Goal: Obtain resource: Download file/media

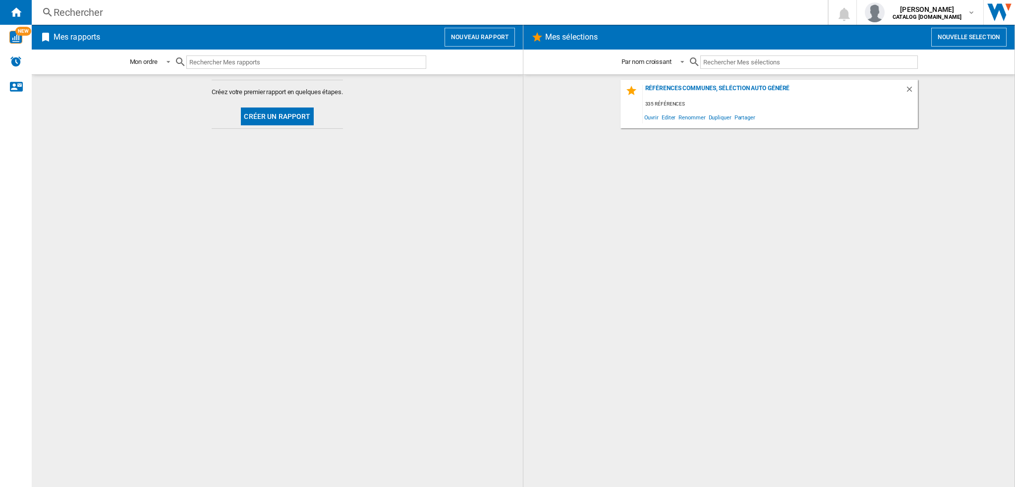
click at [287, 117] on button "Créer un rapport" at bounding box center [277, 117] width 72 height 18
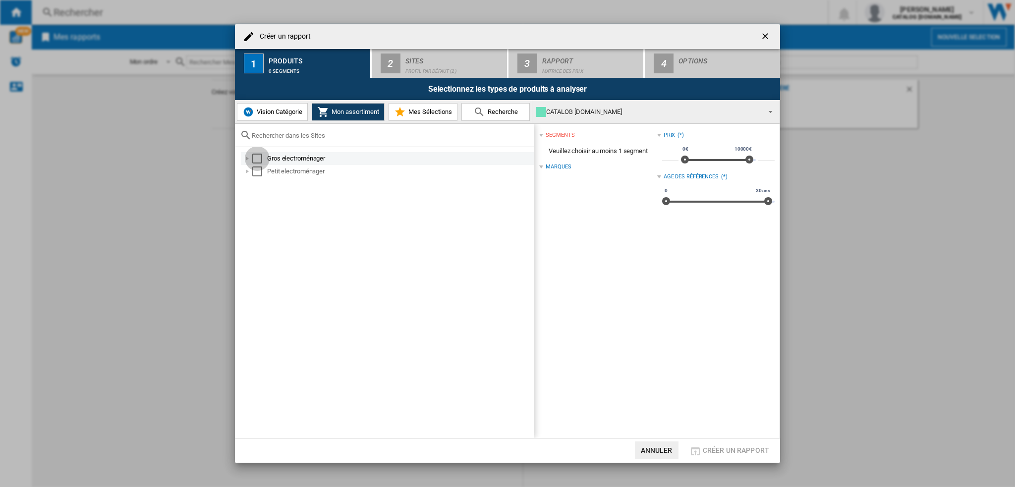
click at [262, 160] on div "Select" at bounding box center [257, 159] width 10 height 10
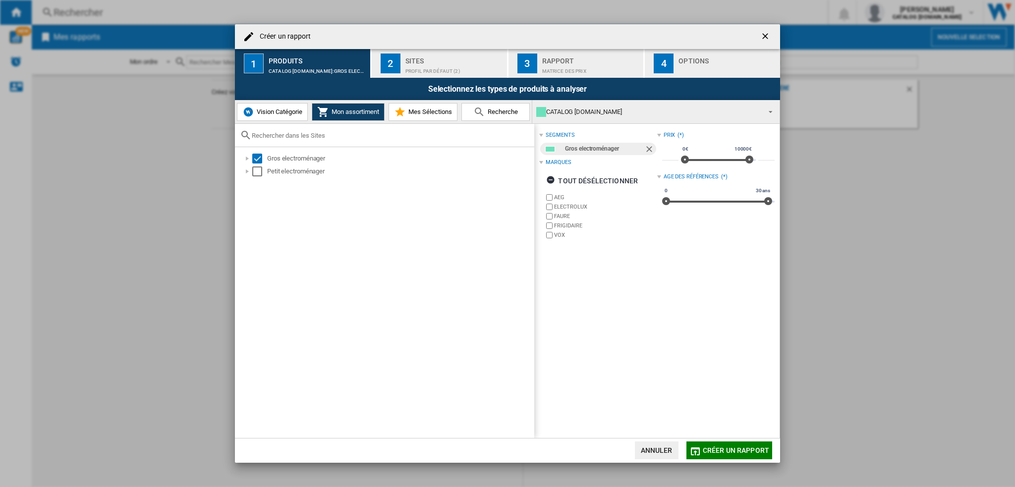
click at [553, 196] on label "AEG" at bounding box center [600, 197] width 112 height 9
click at [553, 227] on label "FRIGIDAIRE" at bounding box center [600, 225] width 112 height 9
drag, startPoint x: 717, startPoint y: 447, endPoint x: 603, endPoint y: 258, distance: 221.5
click at [611, 304] on md-dialog-content "Créer un rapport 1 Produits CATALOG [DOMAIN_NAME]:Gros electroménager 2 Sites P…" at bounding box center [507, 243] width 545 height 439
click at [555, 203] on label "ELECTROLUX" at bounding box center [605, 206] width 103 height 7
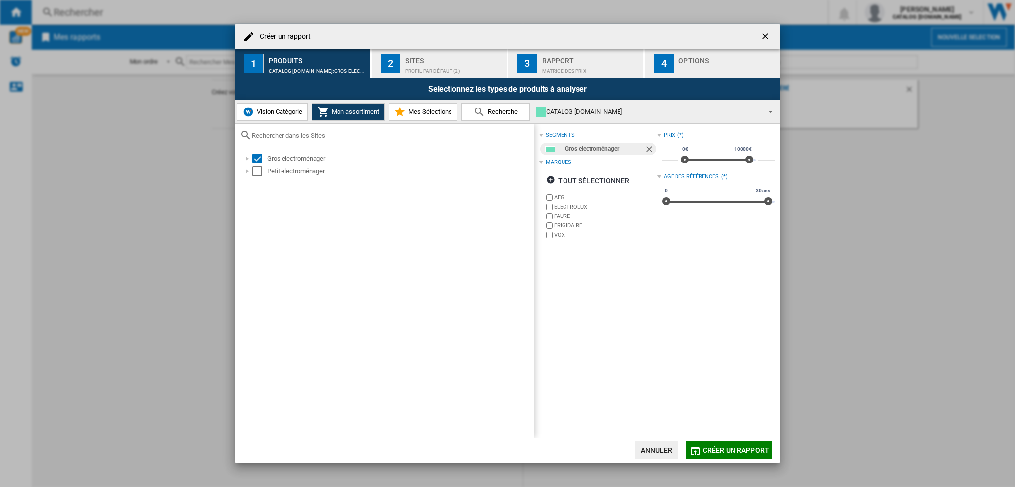
click at [556, 197] on label "AEG" at bounding box center [605, 197] width 103 height 7
click at [558, 204] on label "ELECTROLUX" at bounding box center [605, 206] width 103 height 7
click at [731, 447] on span "Créer un rapport" at bounding box center [736, 450] width 66 height 8
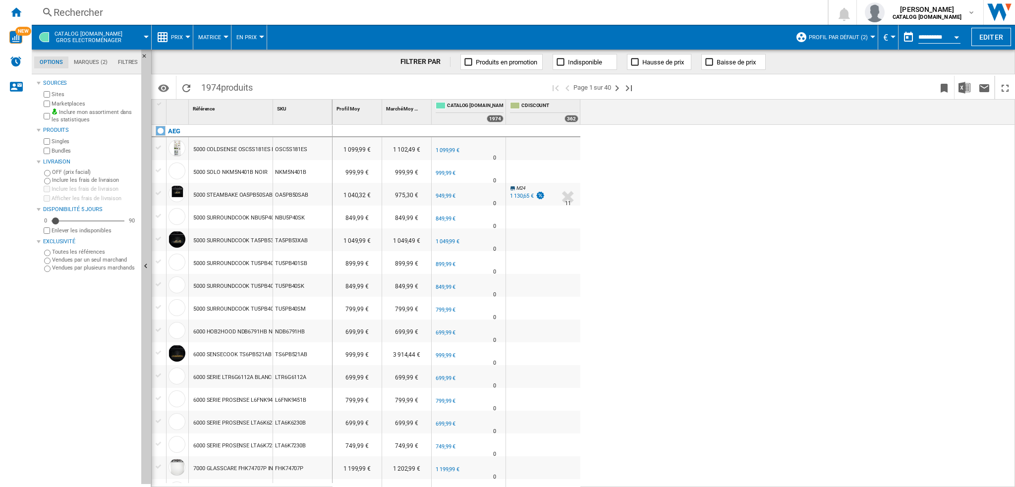
click at [186, 40] on button "Prix" at bounding box center [179, 37] width 17 height 25
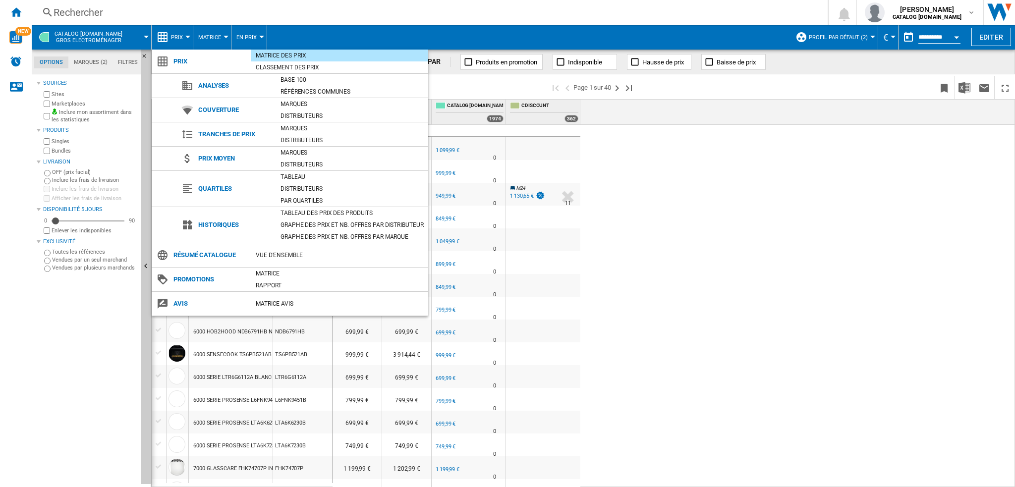
click at [307, 54] on div "Matrice des prix" at bounding box center [339, 56] width 177 height 10
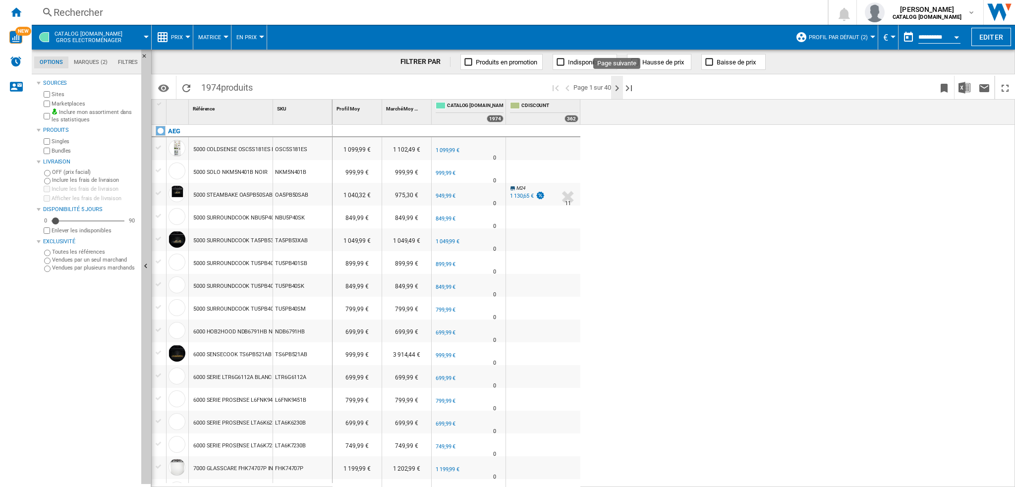
click at [617, 90] on ng-md-icon "Page suivante" at bounding box center [617, 88] width 12 height 12
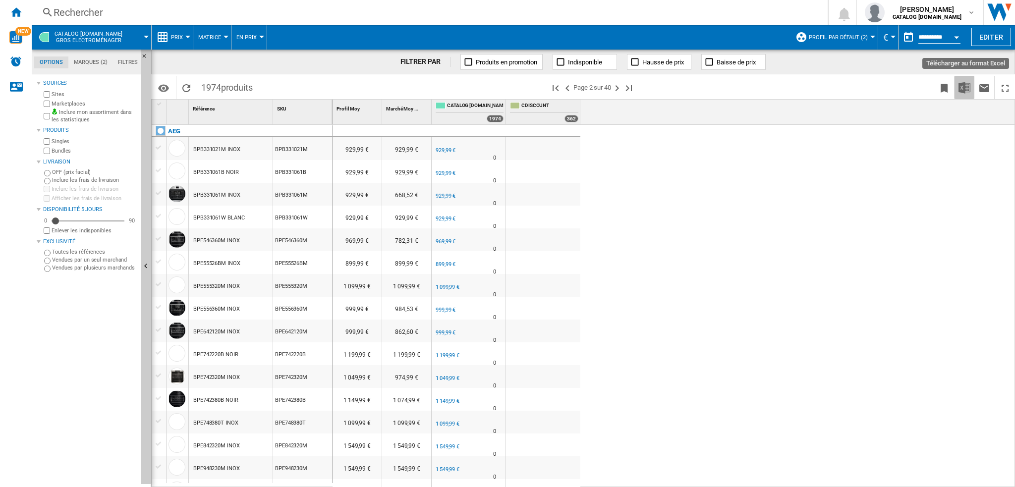
click at [965, 85] on img "Télécharger au format Excel" at bounding box center [964, 88] width 12 height 12
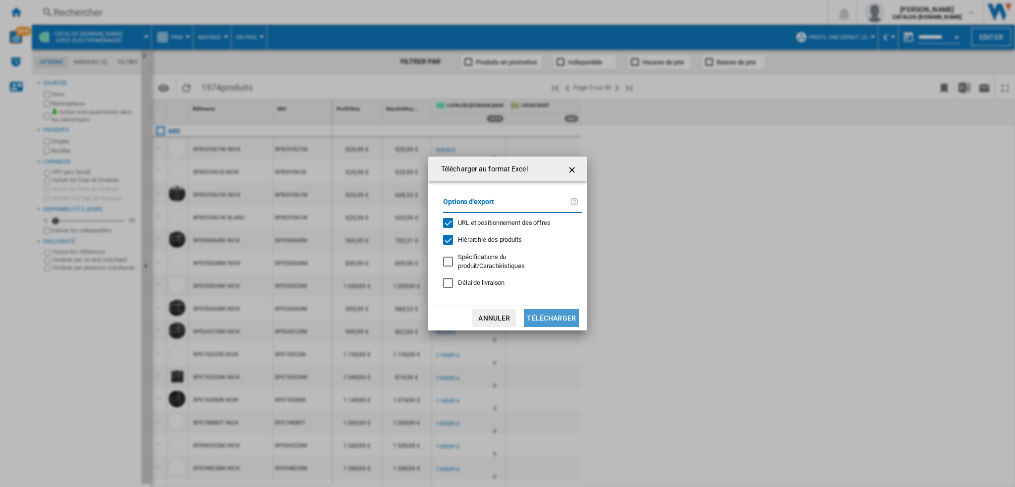
drag, startPoint x: 553, startPoint y: 315, endPoint x: 481, endPoint y: 277, distance: 82.2
click at [479, 281] on div "Télécharger au format Excel Options d'export URL et positionnement des offres H…" at bounding box center [507, 243] width 159 height 173
click at [480, 280] on span "Délai de livraison" at bounding box center [481, 282] width 47 height 7
click at [495, 279] on span "Délai de livraison" at bounding box center [481, 282] width 47 height 7
click at [558, 315] on button "Télécharger" at bounding box center [551, 318] width 55 height 18
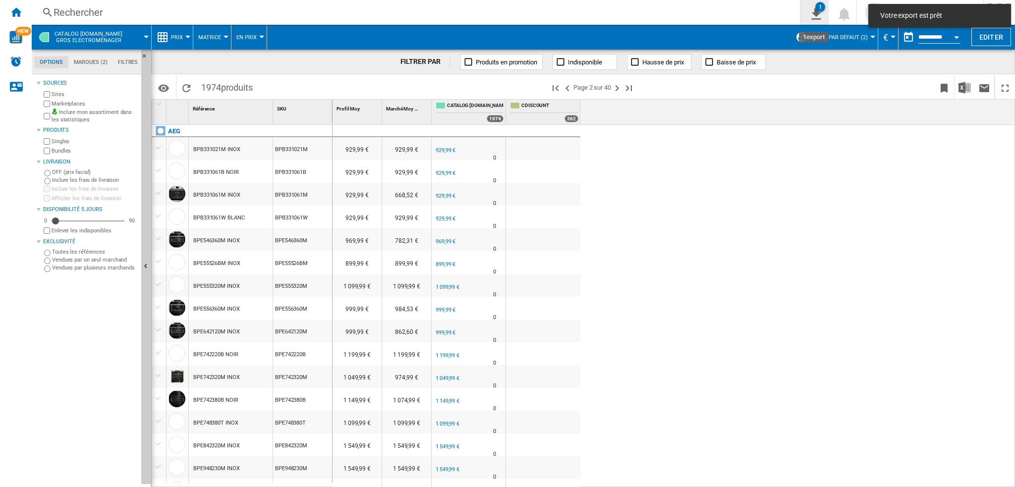
click at [822, 7] on div "1" at bounding box center [820, 7] width 10 height 10
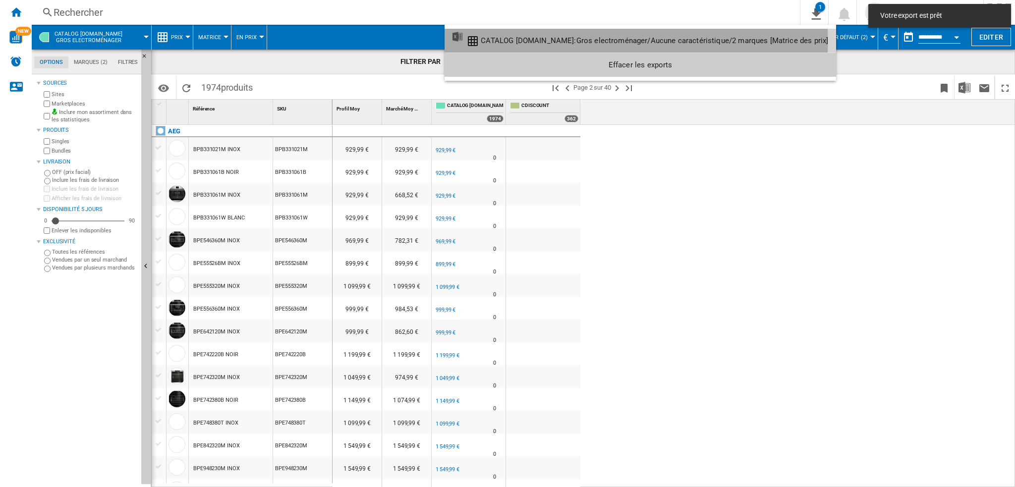
click at [517, 41] on div "CATALOG [DOMAIN_NAME]:Gros electroménager/Aucune caractéristique/2 marques [Mat…" at bounding box center [654, 40] width 347 height 9
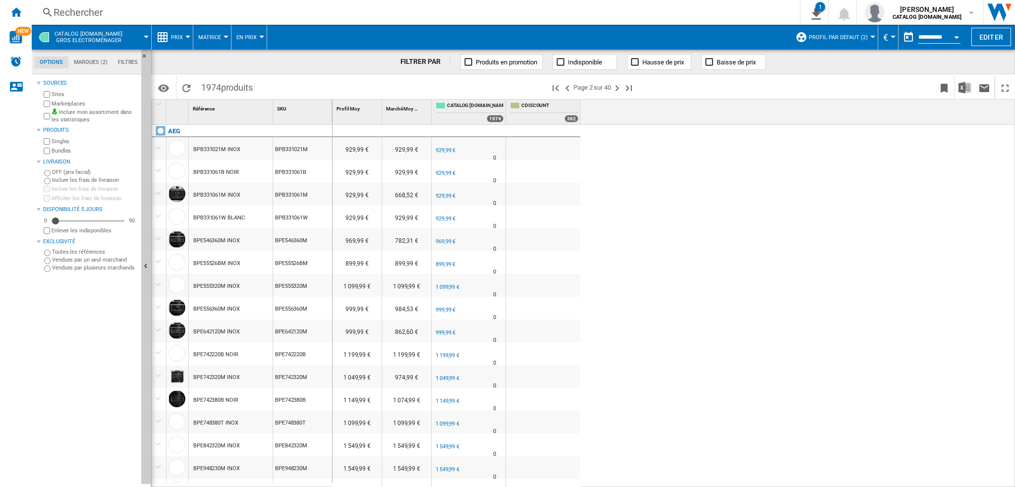
click at [220, 40] on span "Matrice" at bounding box center [209, 37] width 23 height 6
click at [216, 92] on button "Classement" at bounding box center [221, 85] width 56 height 24
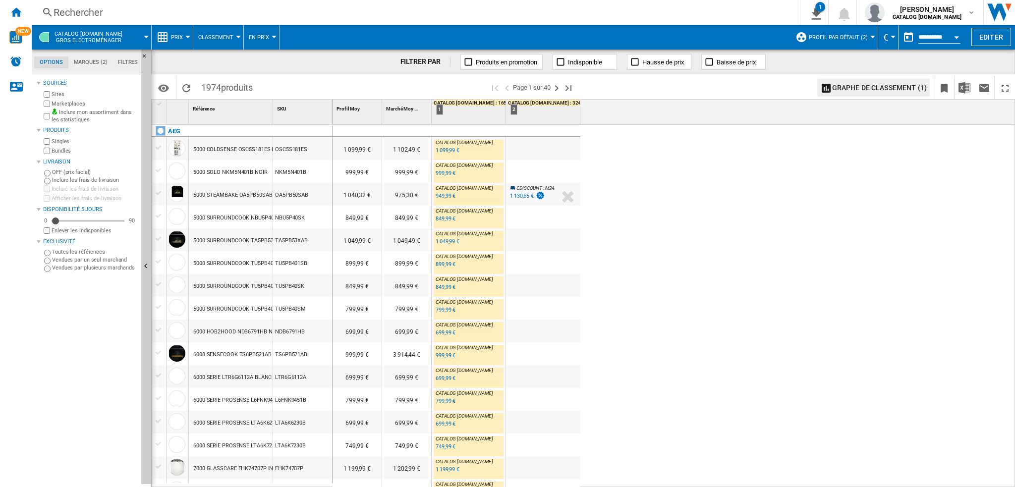
click at [220, 32] on button "Classement" at bounding box center [218, 37] width 40 height 25
click at [218, 63] on span "Matrice" at bounding box center [214, 61] width 26 height 9
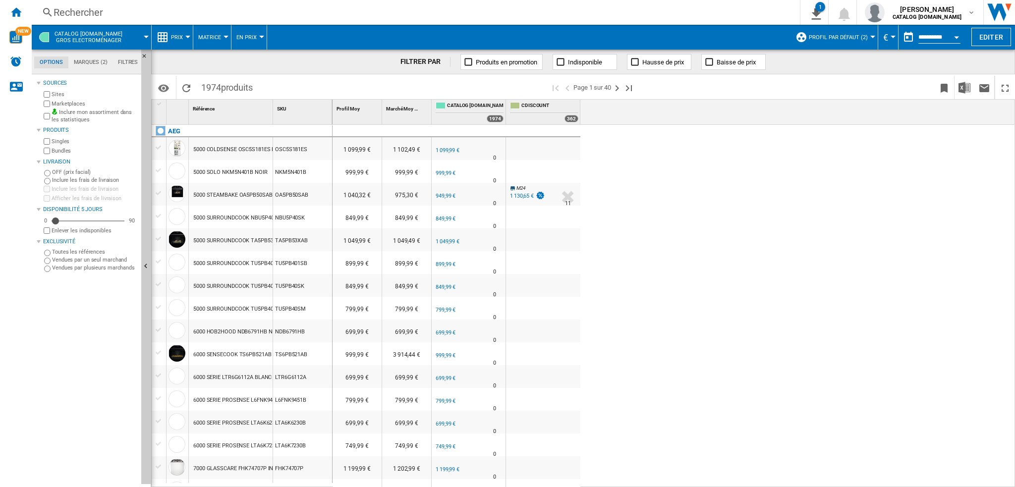
click at [181, 40] on span "Prix" at bounding box center [177, 37] width 12 height 6
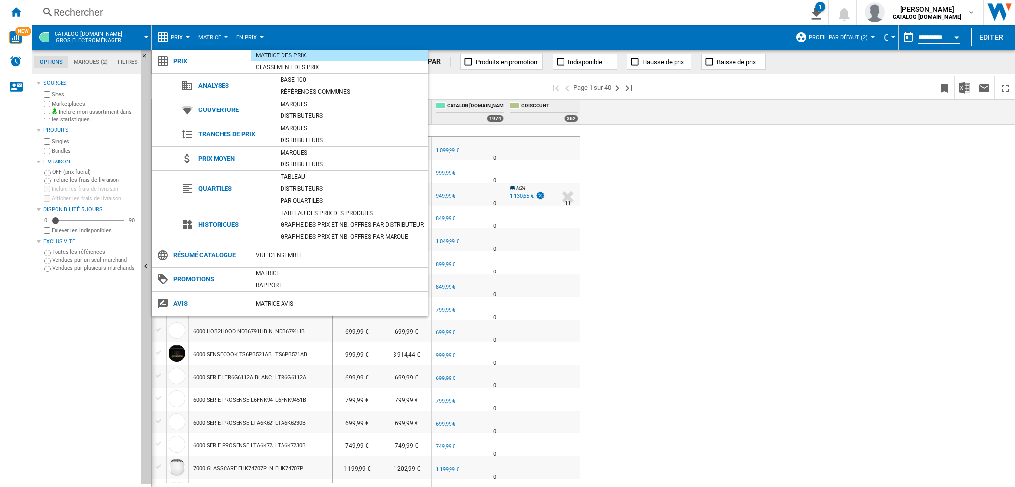
drag, startPoint x: 755, startPoint y: 301, endPoint x: 750, endPoint y: 303, distance: 5.5
click at [755, 302] on md-backdrop at bounding box center [507, 243] width 1015 height 487
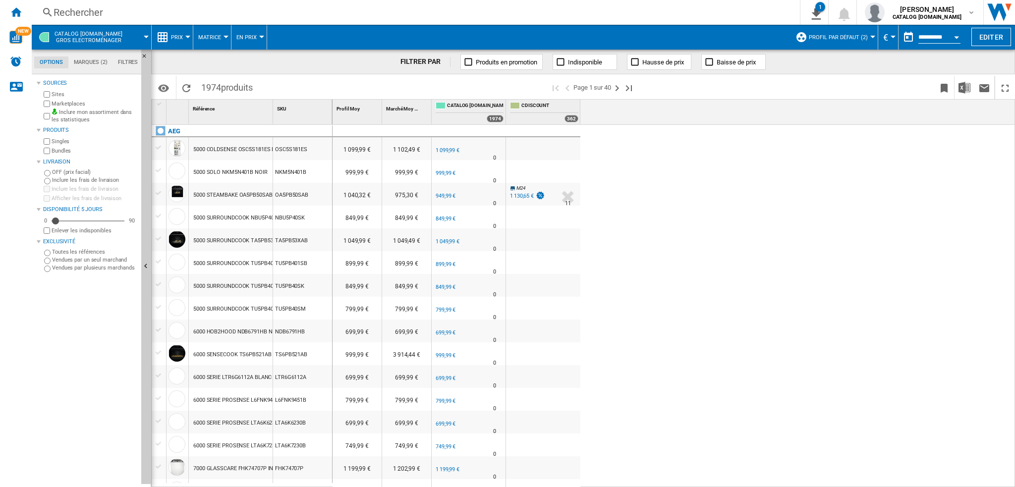
click at [85, 270] on label "Vendues par plusieurs marchands" at bounding box center [94, 267] width 85 height 7
click at [74, 251] on label "Toutes les références" at bounding box center [94, 251] width 85 height 7
click at [146, 37] on div at bounding box center [146, 37] width 5 height 2
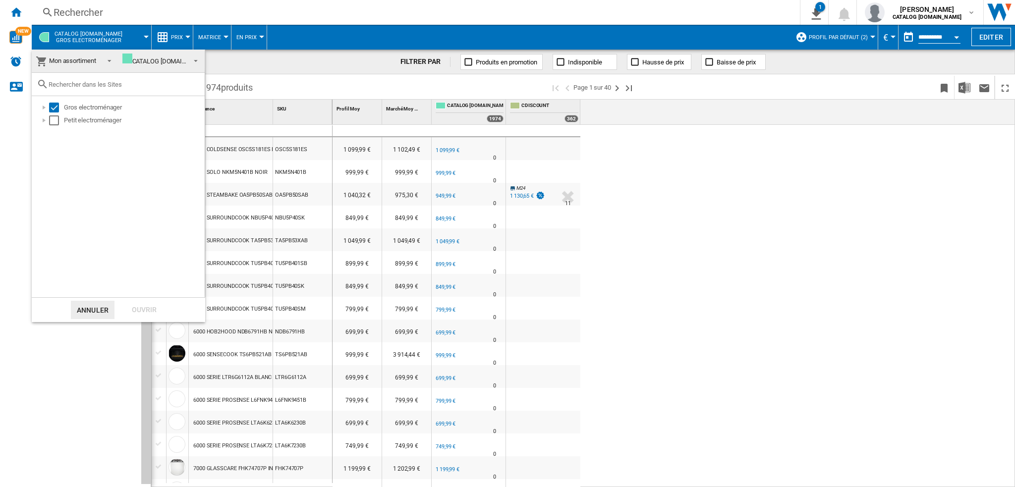
click at [237, 65] on md-backdrop at bounding box center [507, 243] width 1015 height 487
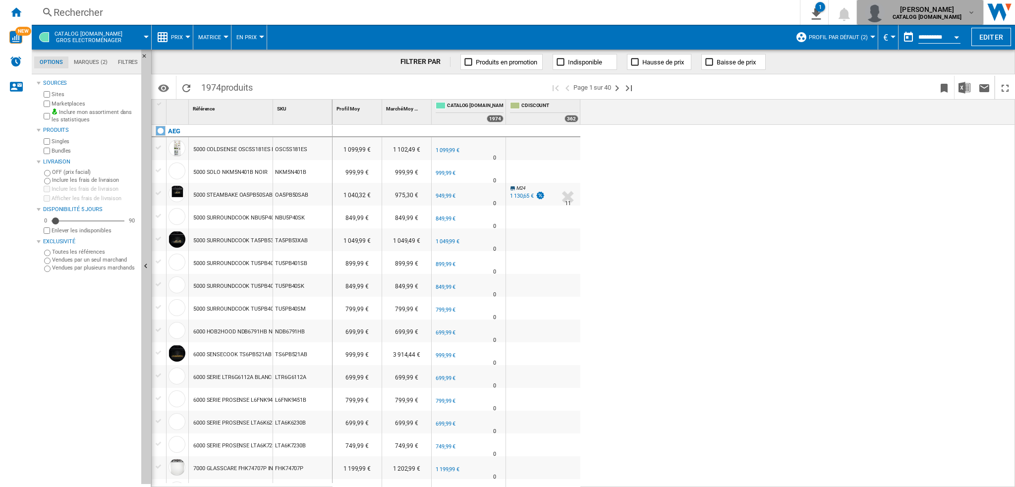
click at [932, 7] on span "[PERSON_NAME]" at bounding box center [926, 9] width 69 height 10
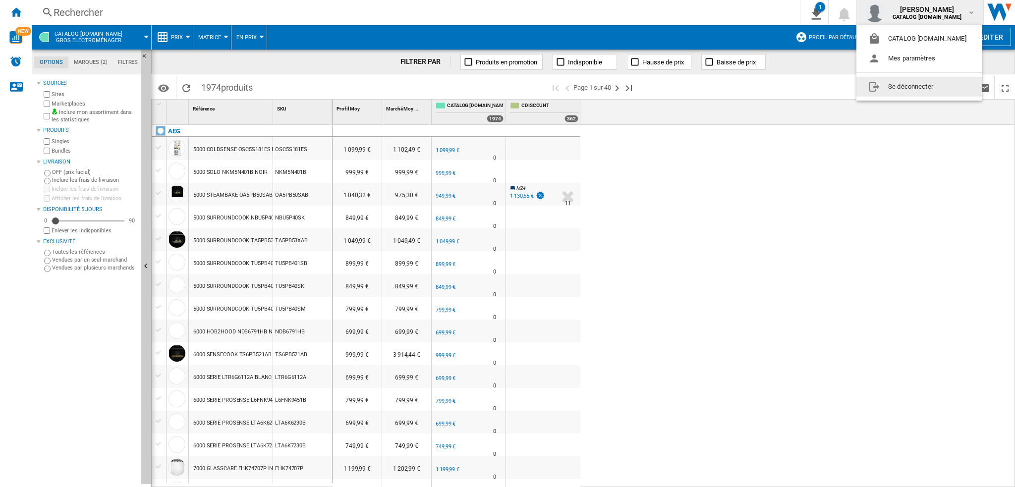
click at [930, 182] on md-backdrop at bounding box center [507, 243] width 1015 height 487
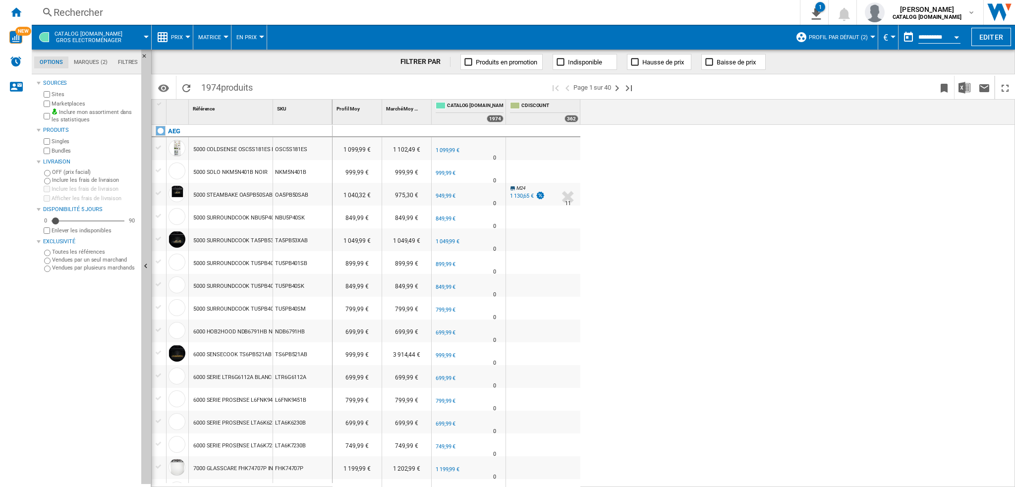
click at [87, 39] on span "CATALOG [DOMAIN_NAME] Gros electroménager" at bounding box center [89, 37] width 68 height 13
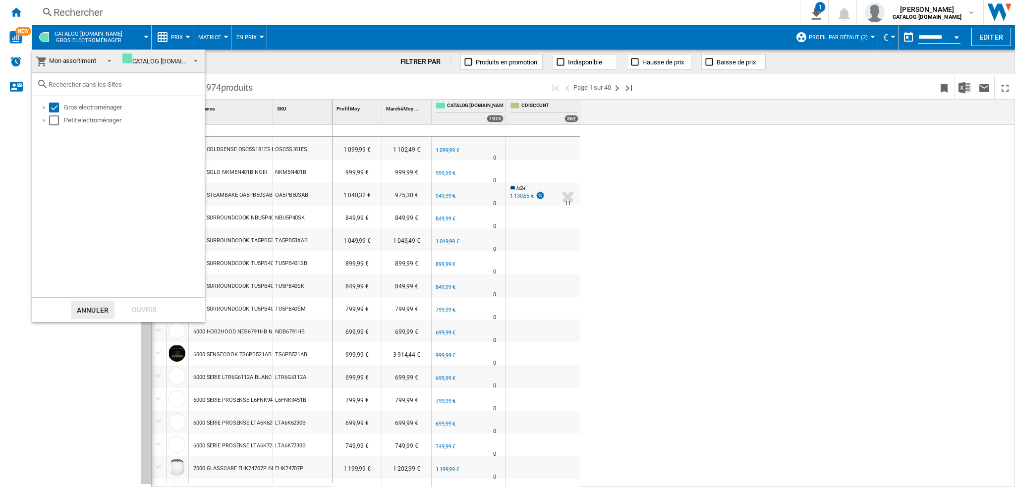
click at [64, 30] on md-backdrop at bounding box center [507, 243] width 1015 height 487
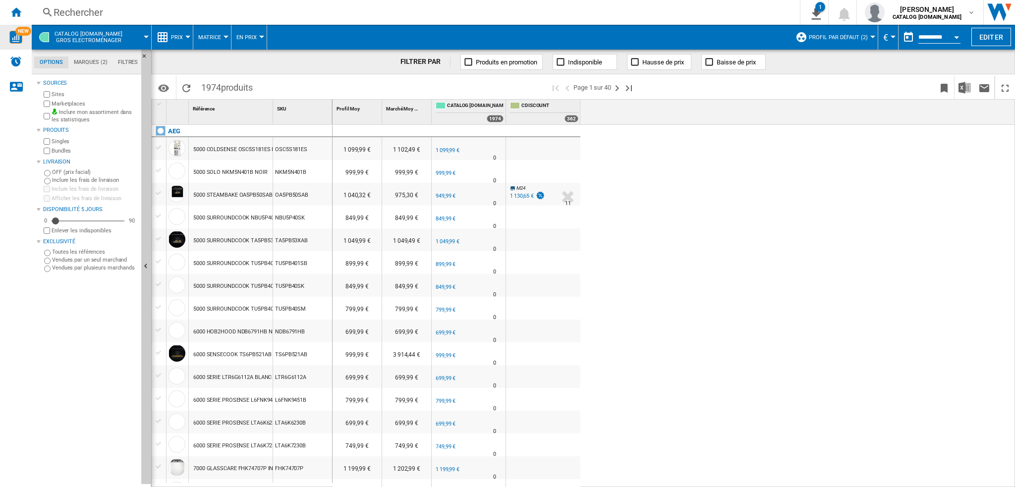
click at [30, 34] on span "NEW" at bounding box center [23, 31] width 16 height 9
click at [109, 36] on span "CATALOG [DOMAIN_NAME] Gros electroménager" at bounding box center [89, 37] width 68 height 13
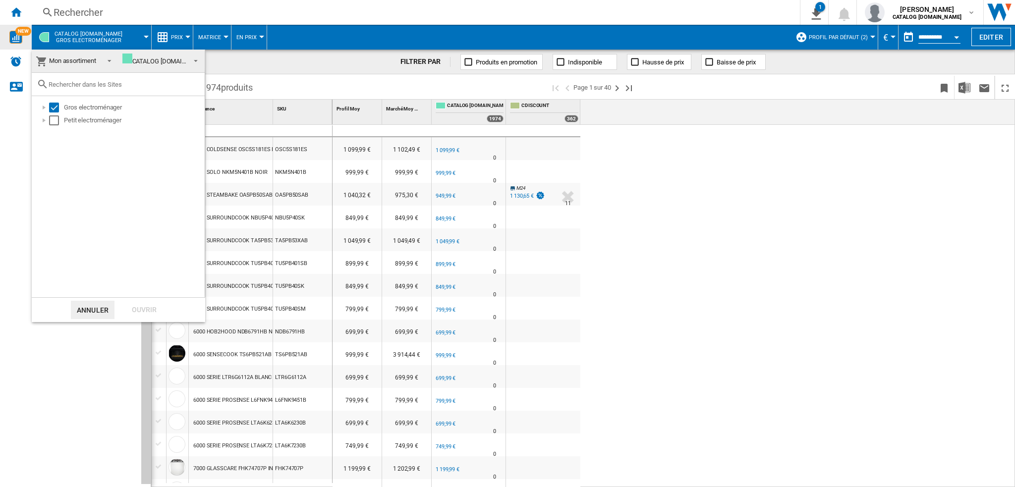
click at [82, 36] on md-backdrop at bounding box center [507, 243] width 1015 height 487
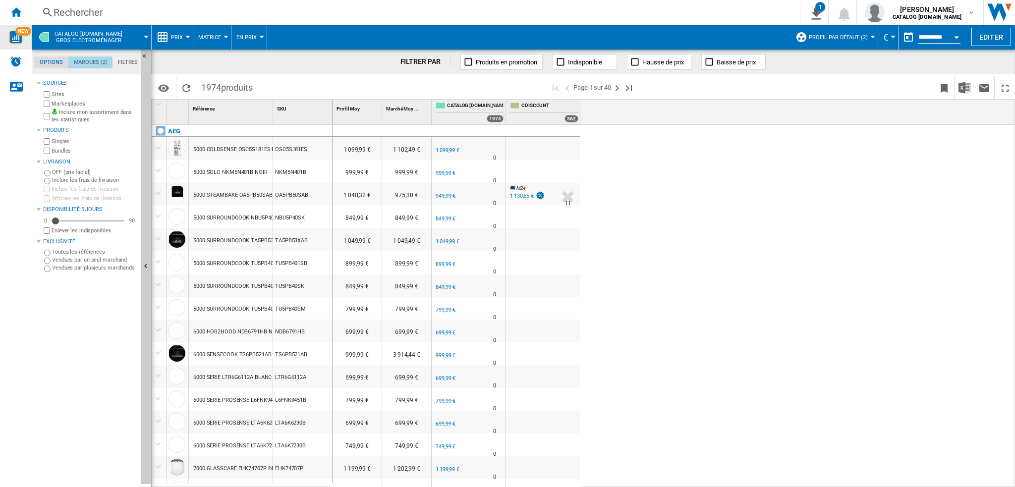
click at [91, 61] on md-tab-item "Marques (2)" at bounding box center [90, 62] width 44 height 12
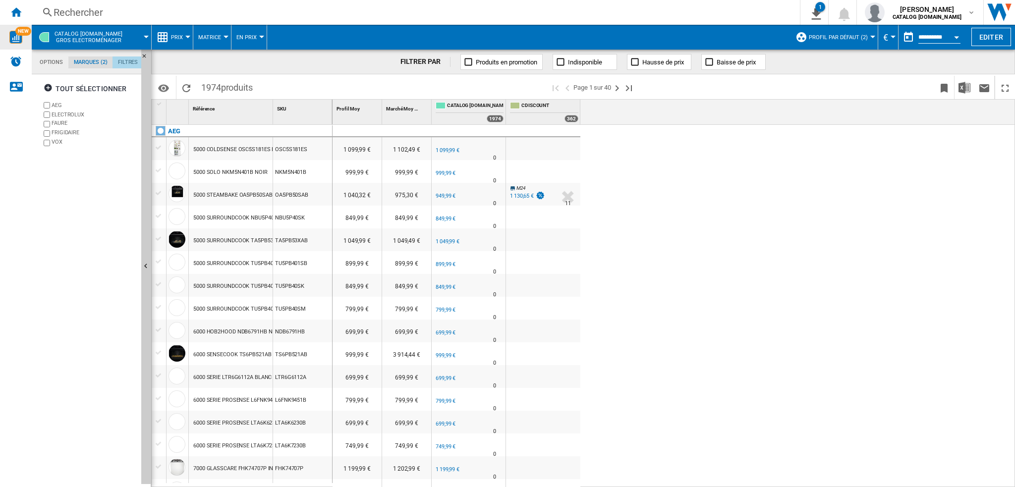
click at [125, 61] on md-tab-item "Filtres" at bounding box center [127, 62] width 31 height 12
click at [101, 61] on md-tab-item "Marques (2)" at bounding box center [90, 62] width 44 height 12
click at [61, 61] on md-tab-item "Options" at bounding box center [51, 62] width 34 height 12
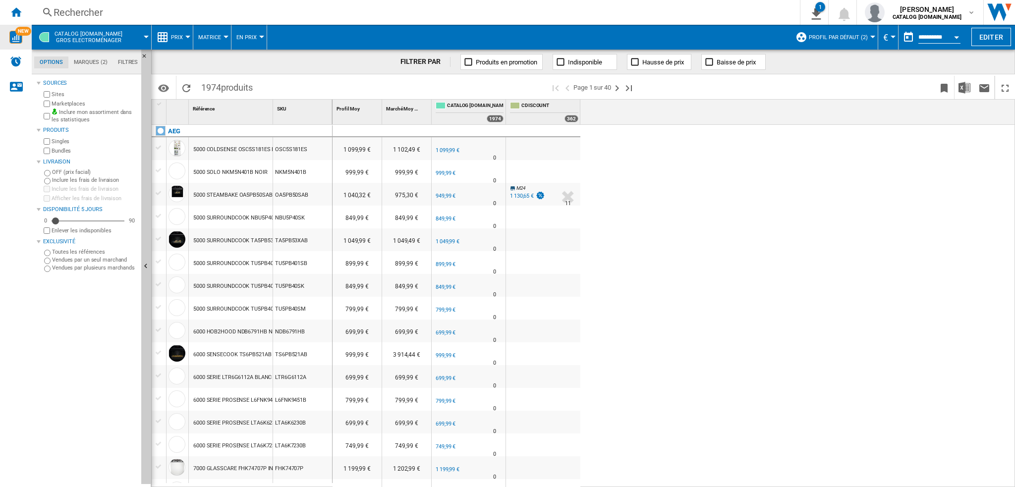
scroll to position [11, 0]
click at [97, 64] on md-tab-item "Marques (2)" at bounding box center [90, 62] width 44 height 12
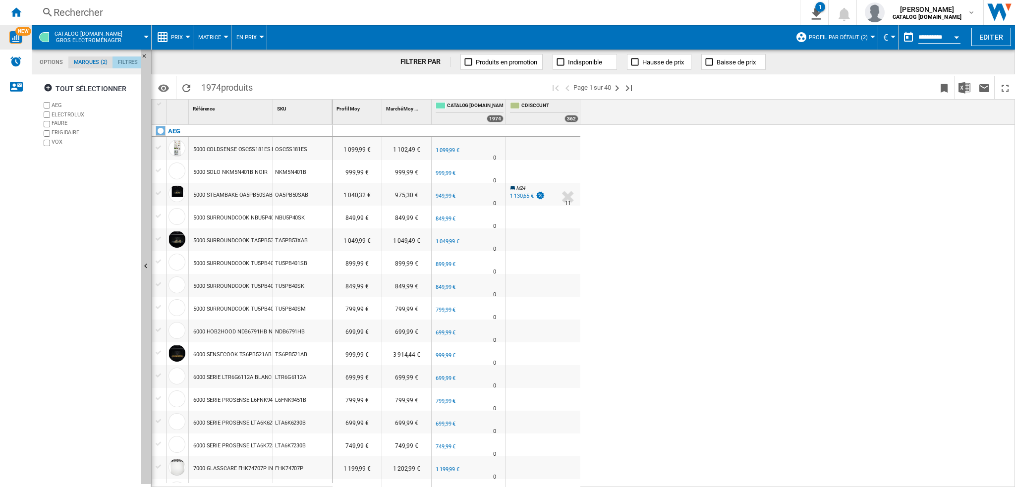
click at [123, 61] on md-tab-item "Filtres" at bounding box center [127, 62] width 31 height 12
click at [248, 37] on span "En Prix" at bounding box center [246, 37] width 20 height 6
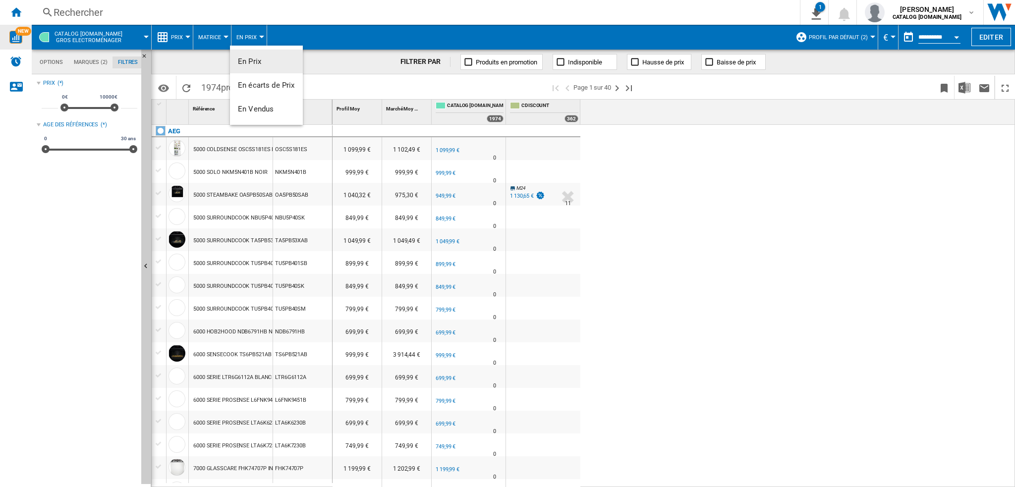
click at [216, 44] on md-backdrop at bounding box center [507, 243] width 1015 height 487
click at [170, 37] on div "Prix" at bounding box center [172, 37] width 31 height 25
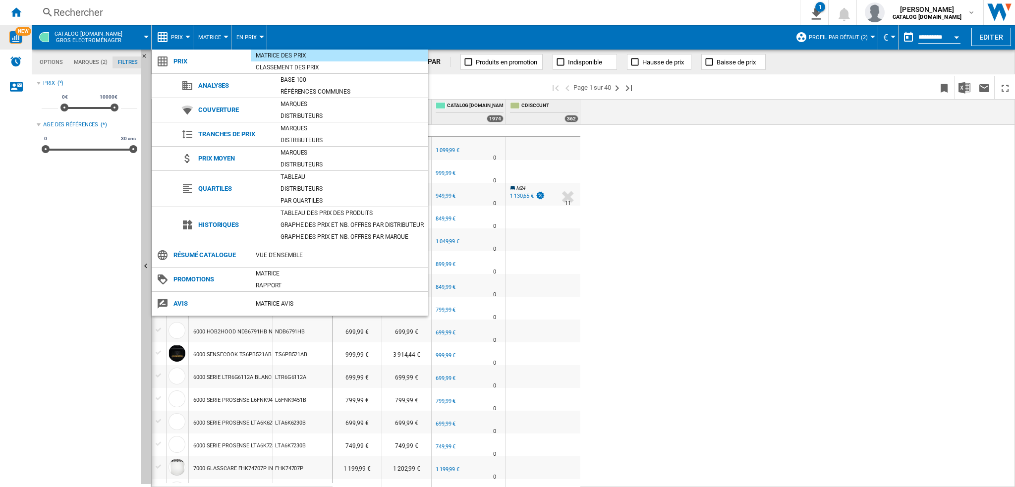
click at [129, 31] on md-backdrop at bounding box center [507, 243] width 1015 height 487
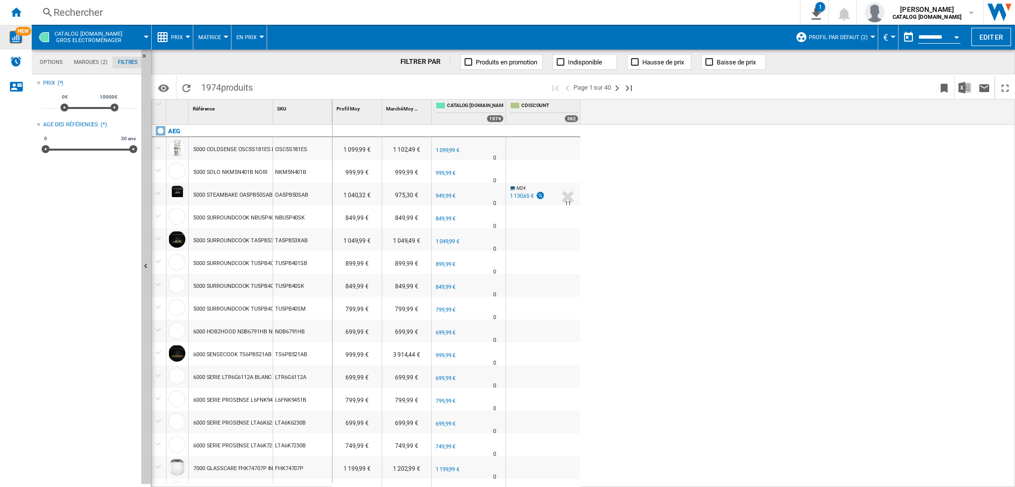
click at [145, 37] on div at bounding box center [146, 37] width 5 height 2
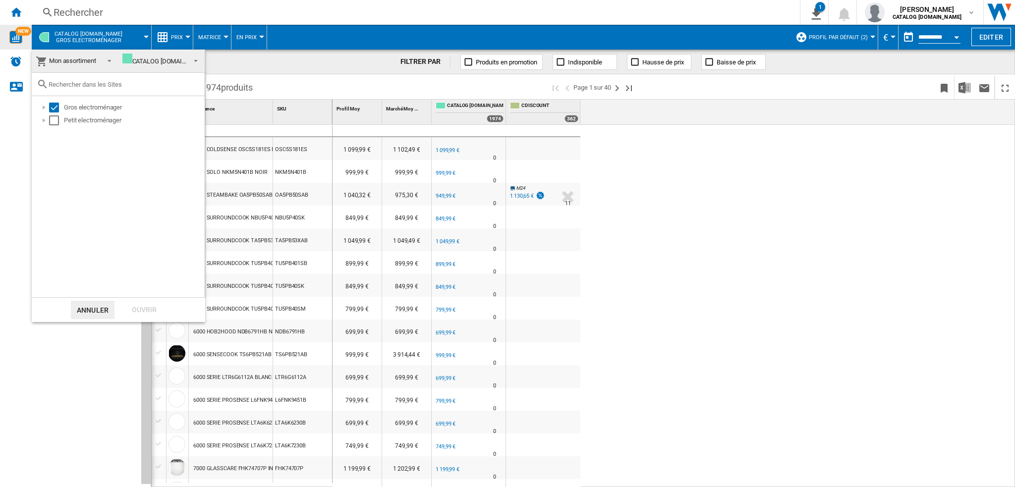
click at [145, 37] on md-backdrop at bounding box center [507, 243] width 1015 height 487
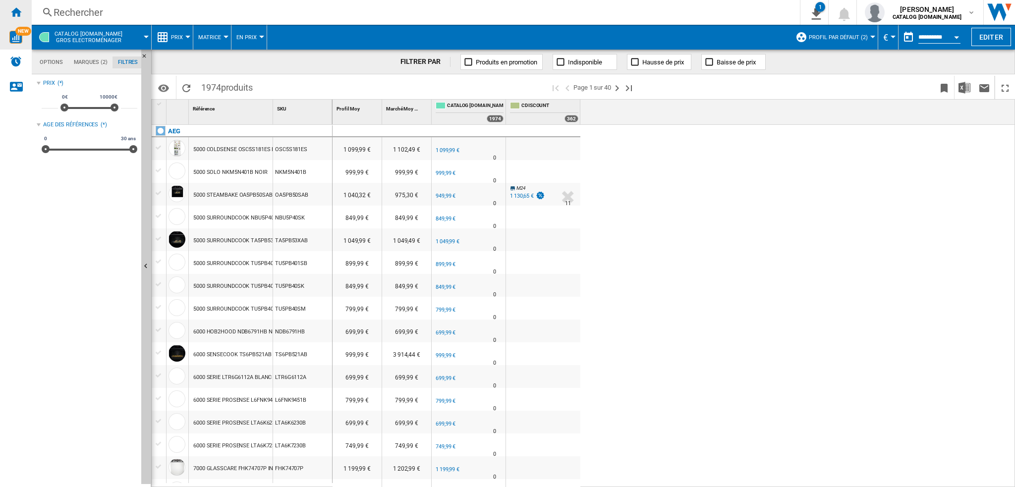
click at [28, 7] on div "Accueil" at bounding box center [16, 12] width 32 height 25
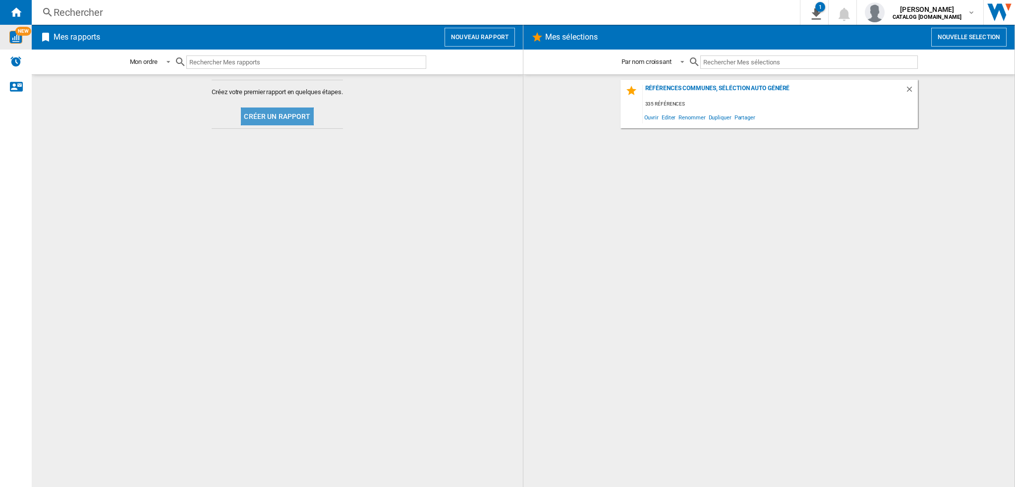
click at [279, 112] on button "Créer un rapport" at bounding box center [277, 117] width 72 height 18
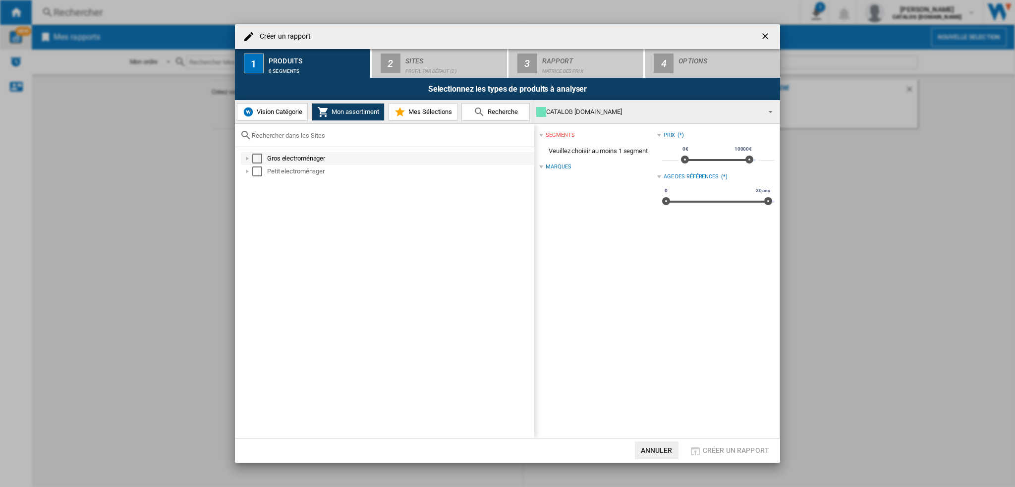
click at [313, 155] on div "Gros electroménager" at bounding box center [400, 159] width 266 height 10
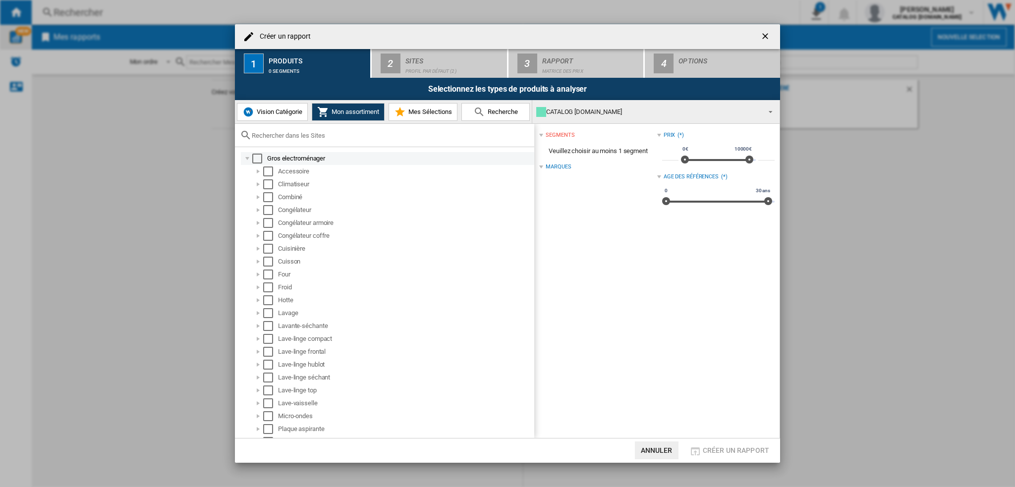
click at [254, 161] on div "Select" at bounding box center [257, 159] width 10 height 10
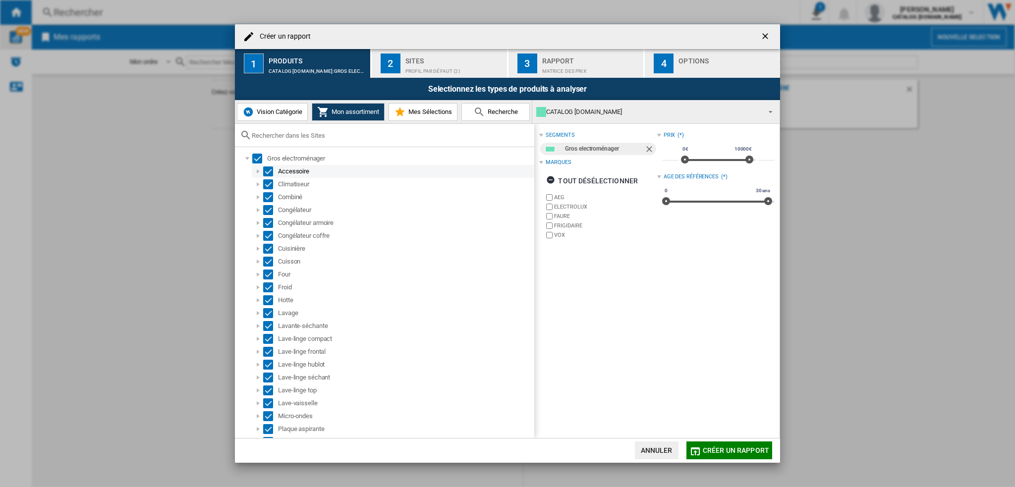
click at [274, 169] on md-checkbox "Select" at bounding box center [270, 171] width 15 height 10
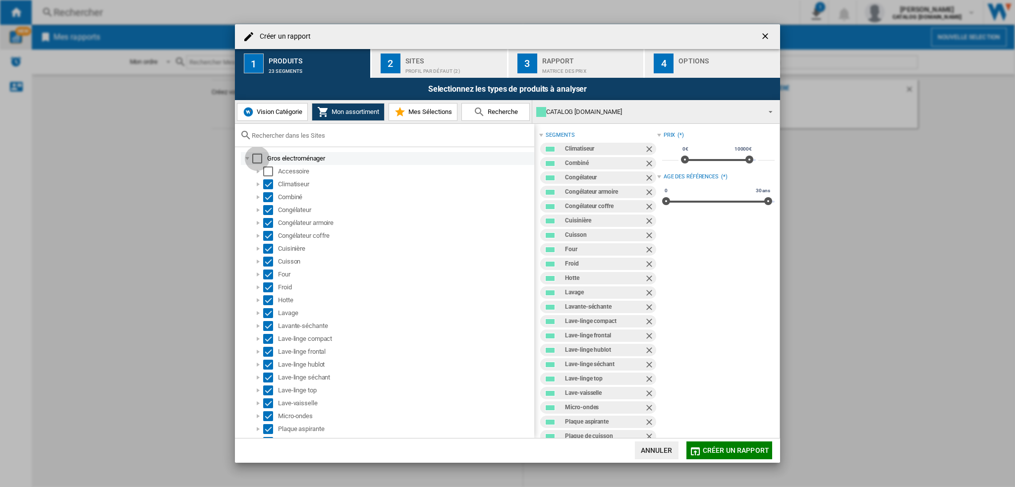
click at [258, 158] on div "Select" at bounding box center [257, 159] width 10 height 10
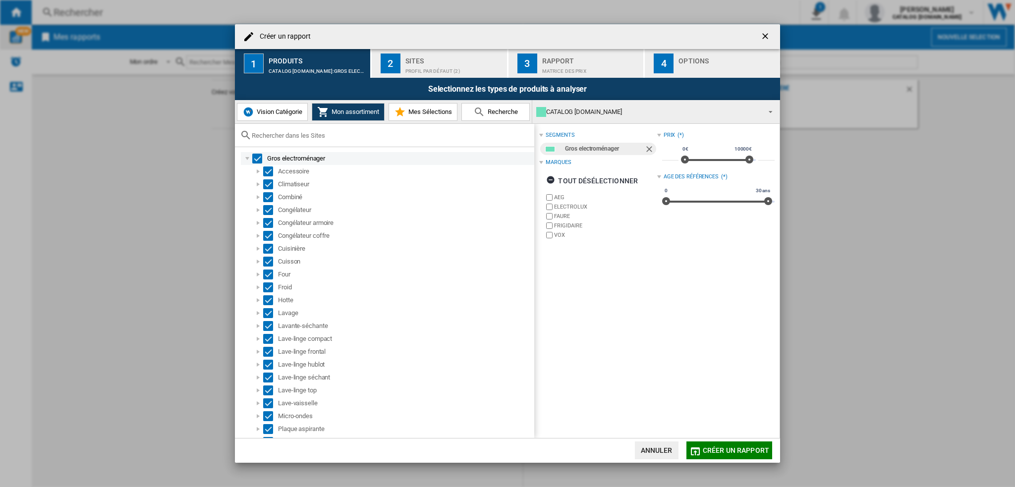
click at [260, 161] on div "Select" at bounding box center [257, 159] width 10 height 10
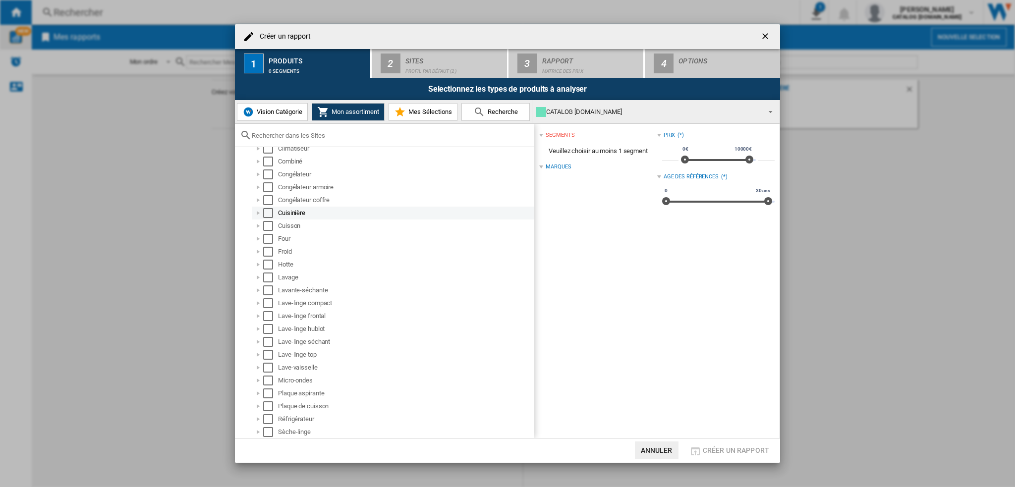
scroll to position [49, 0]
click at [294, 262] on div "Lavage" at bounding box center [405, 264] width 255 height 10
click at [267, 266] on div "Select" at bounding box center [268, 264] width 10 height 10
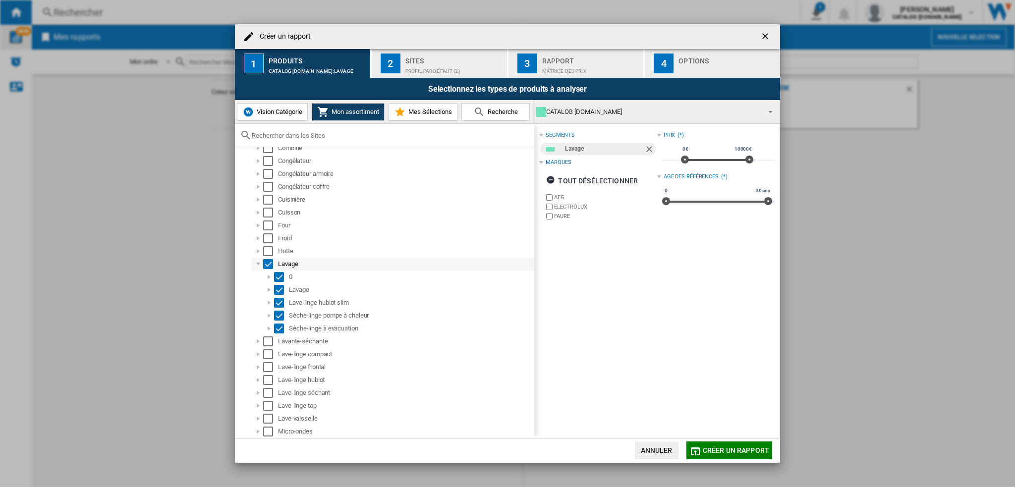
click at [256, 268] on div "Créer un ..." at bounding box center [258, 264] width 10 height 10
click at [272, 276] on div "Select" at bounding box center [268, 277] width 10 height 10
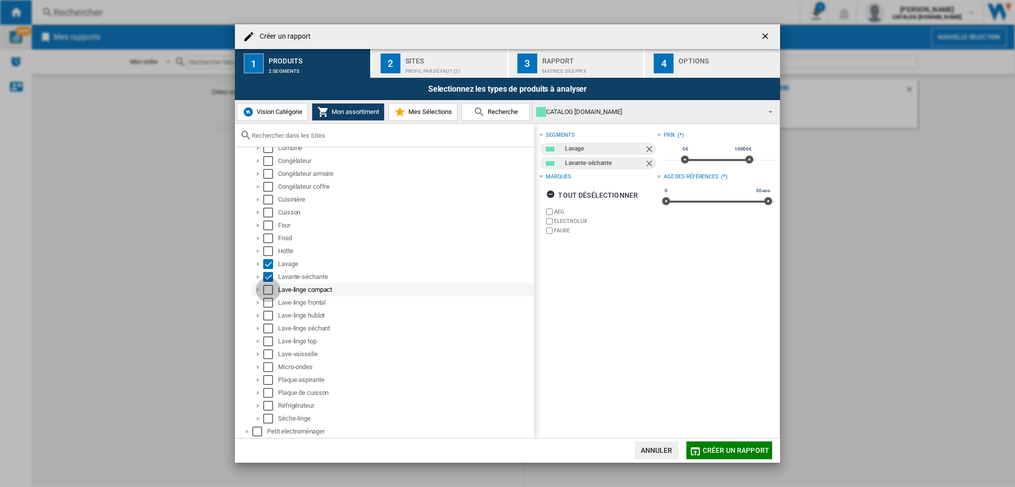
click at [273, 288] on div "Select" at bounding box center [268, 290] width 10 height 10
click at [271, 303] on div "Select" at bounding box center [268, 303] width 10 height 10
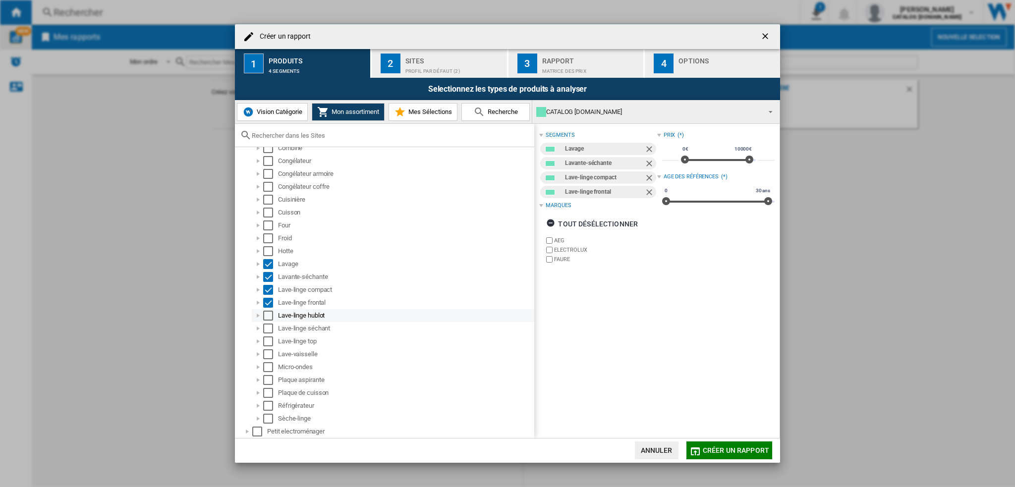
click at [273, 314] on div "Select" at bounding box center [268, 316] width 10 height 10
click at [271, 327] on div "Select" at bounding box center [268, 329] width 10 height 10
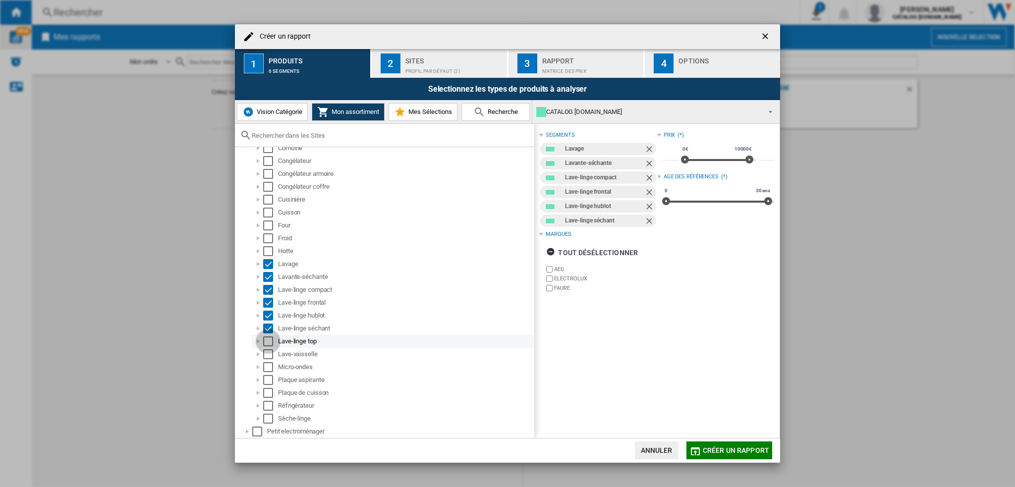
click at [266, 341] on div "Select" at bounding box center [268, 341] width 10 height 10
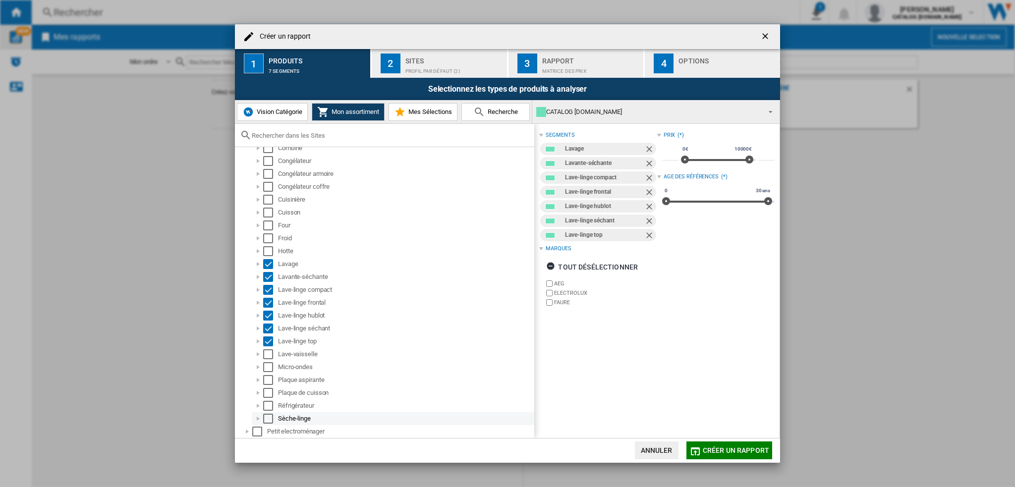
click at [266, 419] on div "Select" at bounding box center [268, 419] width 10 height 10
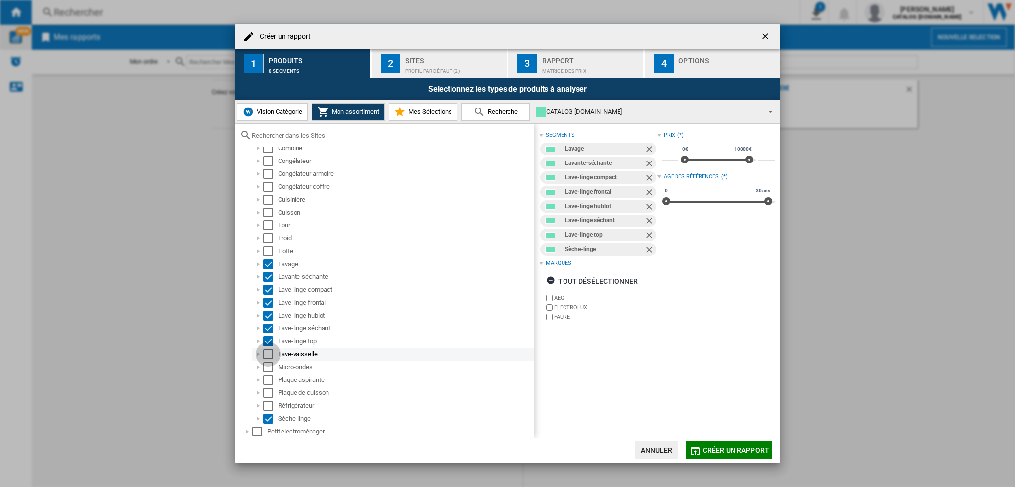
click at [270, 354] on div "Select" at bounding box center [268, 354] width 10 height 10
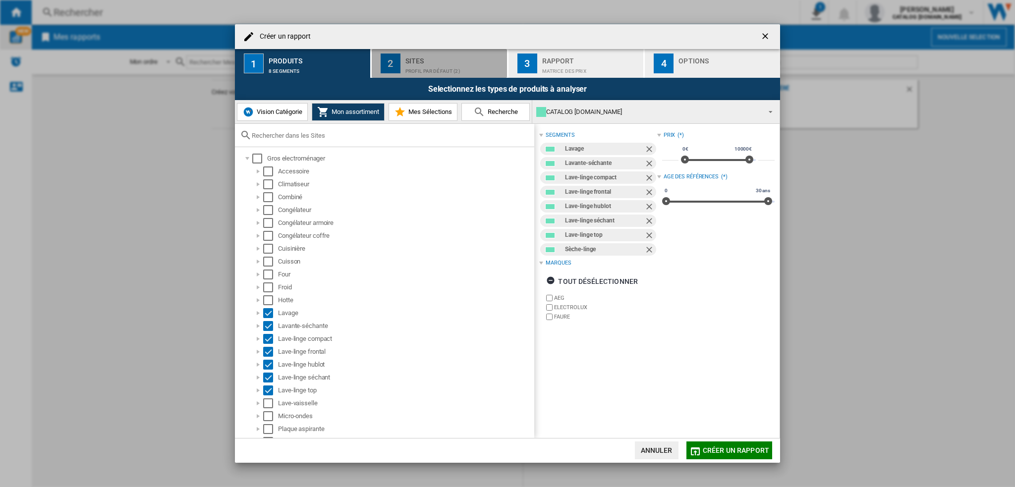
click at [447, 61] on div "Sites" at bounding box center [454, 58] width 98 height 10
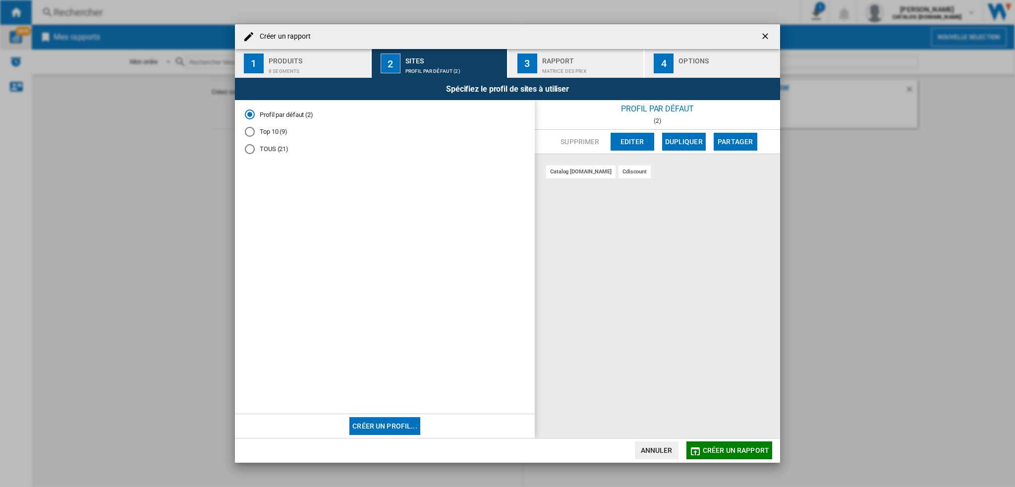
click at [270, 148] on md-radio-button "TOUS (21)" at bounding box center [385, 148] width 280 height 9
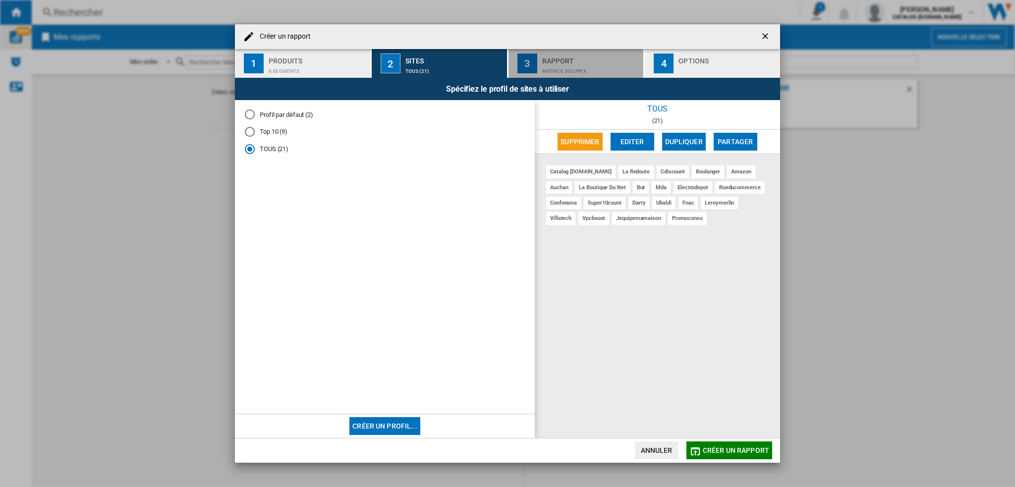
click at [589, 59] on div "Rapport" at bounding box center [591, 58] width 98 height 10
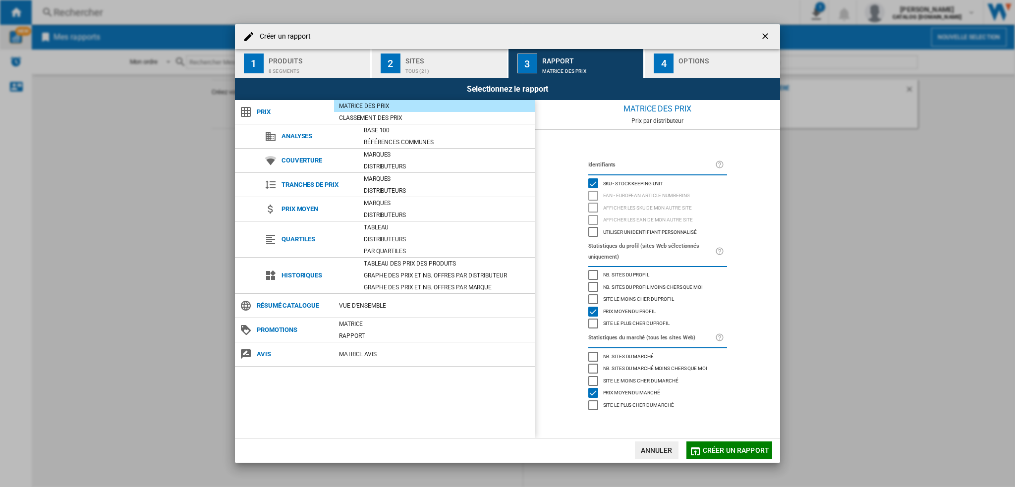
click at [722, 66] on div "Créer un ..." at bounding box center [727, 68] width 98 height 10
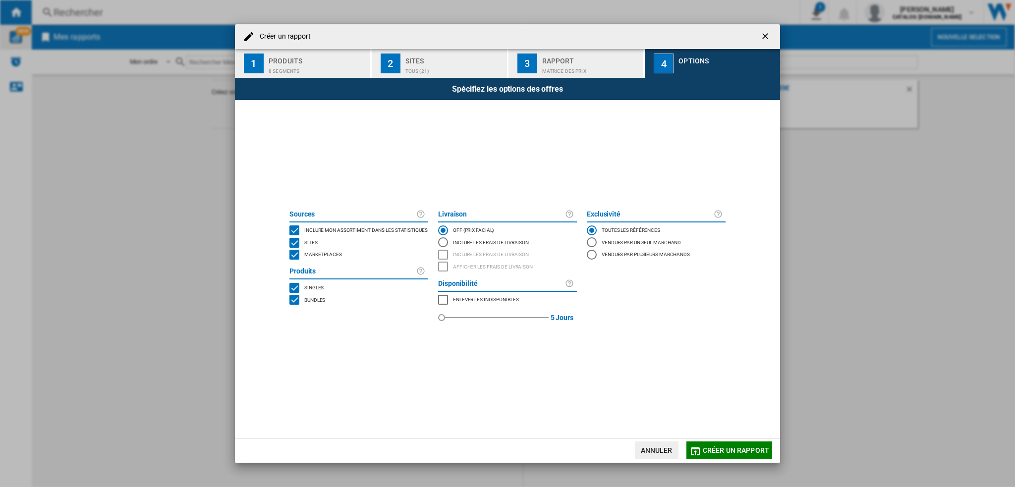
click at [570, 69] on div "Matrice des prix" at bounding box center [591, 68] width 98 height 10
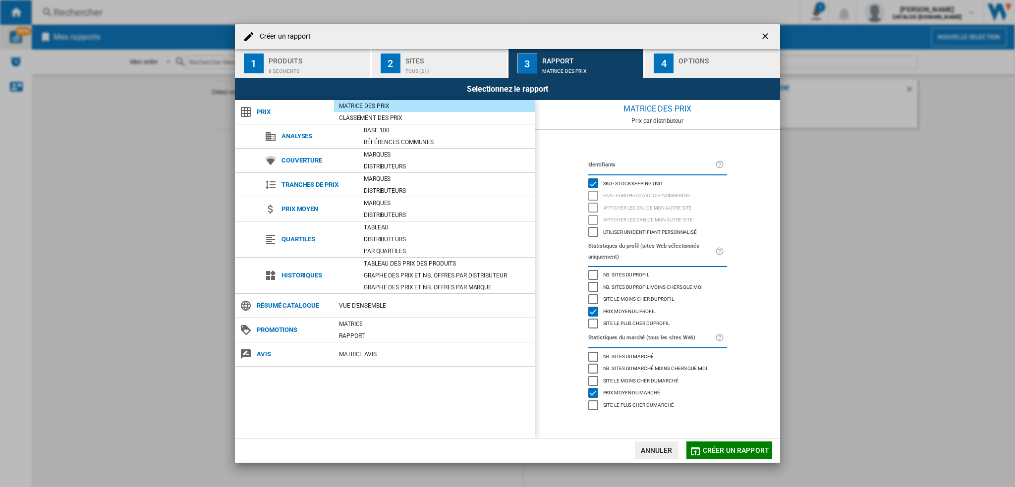
click at [435, 62] on div "Sites" at bounding box center [454, 58] width 98 height 10
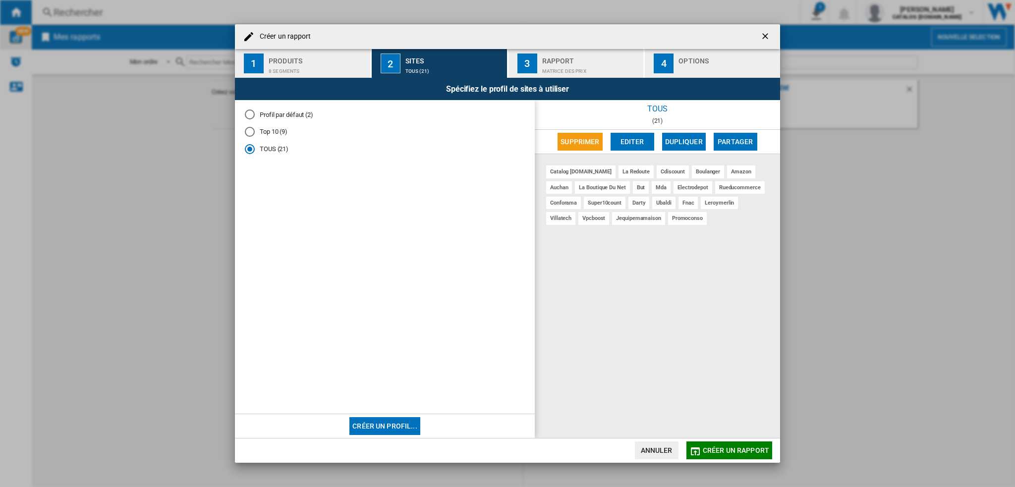
click at [569, 173] on div "catalog [DOMAIN_NAME]" at bounding box center [580, 171] width 69 height 12
click at [617, 140] on button "Editer" at bounding box center [632, 142] width 44 height 18
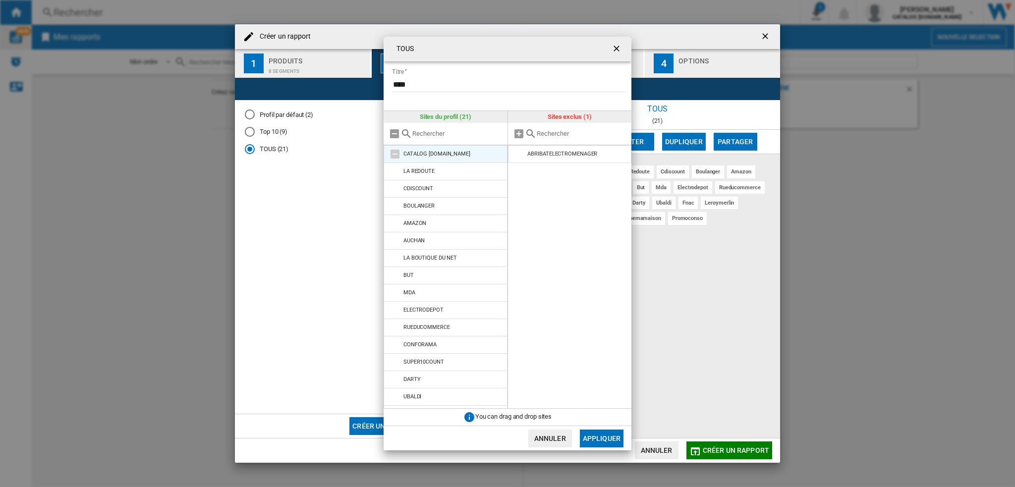
click at [484, 157] on li "CATALOG [DOMAIN_NAME]" at bounding box center [446, 154] width 124 height 18
click at [394, 154] on md-icon at bounding box center [395, 154] width 12 height 12
click at [468, 158] on li "CATALOG [DOMAIN_NAME]" at bounding box center [446, 154] width 124 height 18
click at [478, 154] on li "CATALOG [DOMAIN_NAME]" at bounding box center [446, 154] width 124 height 18
click at [396, 156] on md-icon at bounding box center [395, 154] width 12 height 12
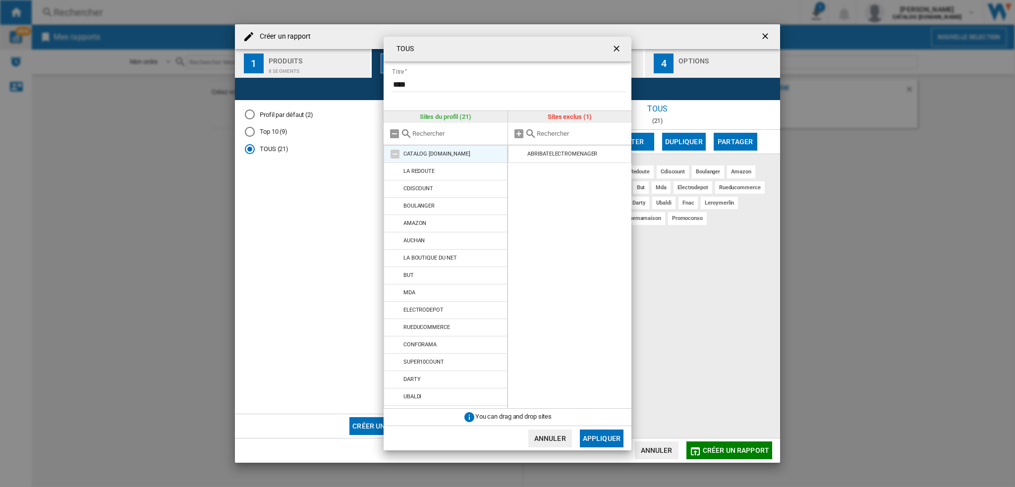
click at [427, 151] on div "CATALOG [DOMAIN_NAME]" at bounding box center [436, 154] width 67 height 6
drag, startPoint x: 675, startPoint y: 358, endPoint x: 666, endPoint y: 156, distance: 202.4
click at [674, 355] on div "TOUS Titre **** Sites du profil (21) CATALOG [DOMAIN_NAME] CDISCOUNT LA REDOUTE…" at bounding box center [507, 243] width 1015 height 487
drag, startPoint x: 616, startPoint y: 49, endPoint x: 694, endPoint y: 202, distance: 171.7
click at [616, 48] on ng-md-icon "getI18NText('BUTTONS.CLOSE_DIALOG')" at bounding box center [617, 50] width 12 height 12
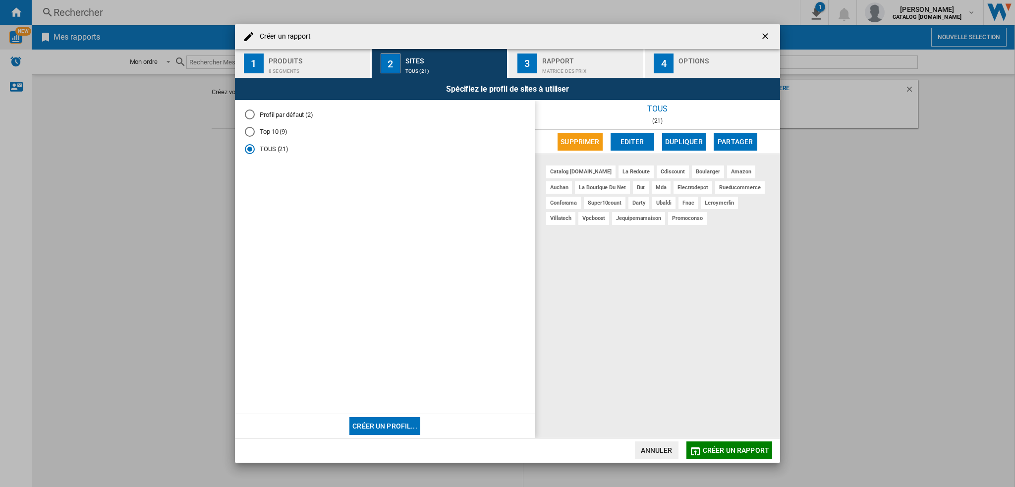
click at [589, 68] on div "Matrice des prix" at bounding box center [591, 68] width 98 height 10
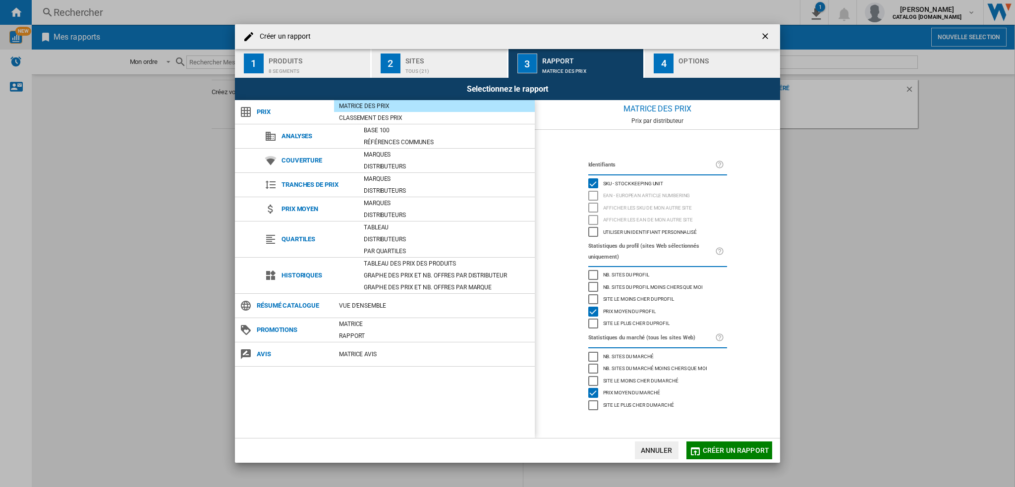
click at [646, 297] on span "Site le moins cher du profil" at bounding box center [638, 298] width 71 height 7
click at [626, 297] on span "Site le moins cher du profil" at bounding box center [638, 298] width 71 height 7
click at [717, 449] on span "Créer un rapport" at bounding box center [736, 450] width 66 height 8
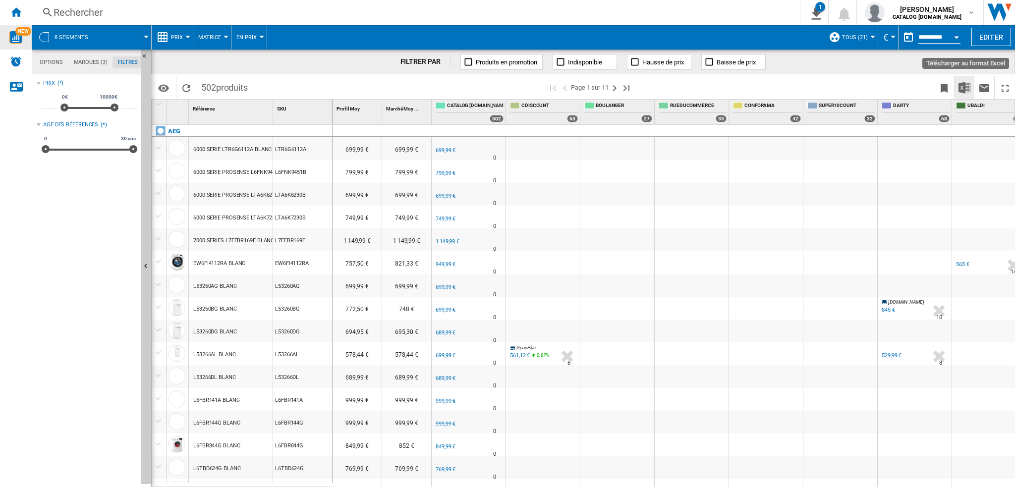
click at [966, 86] on img "Télécharger au format Excel" at bounding box center [964, 88] width 12 height 12
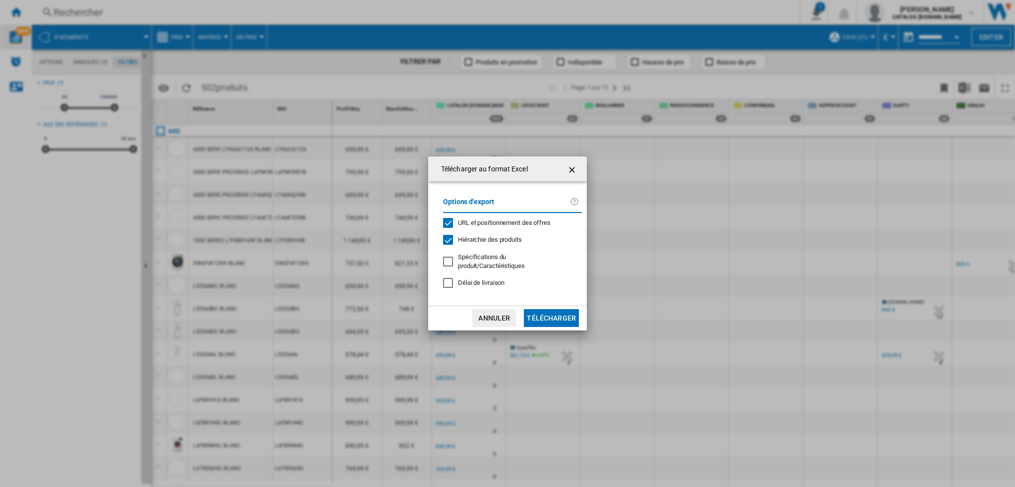
click at [558, 316] on button "Télécharger" at bounding box center [551, 318] width 55 height 18
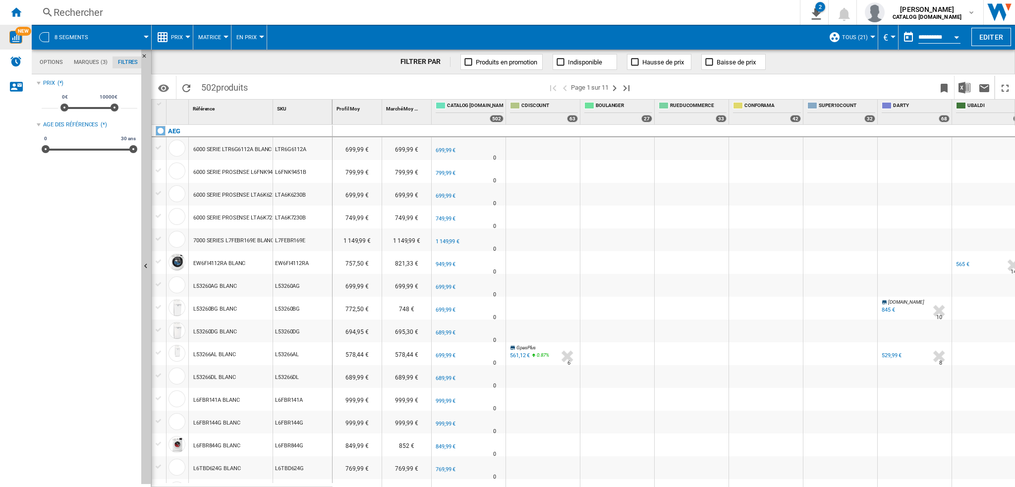
drag, startPoint x: 639, startPoint y: 309, endPoint x: 658, endPoint y: 276, distance: 37.7
click at [639, 309] on div at bounding box center [617, 308] width 74 height 23
